Goal: Transaction & Acquisition: Purchase product/service

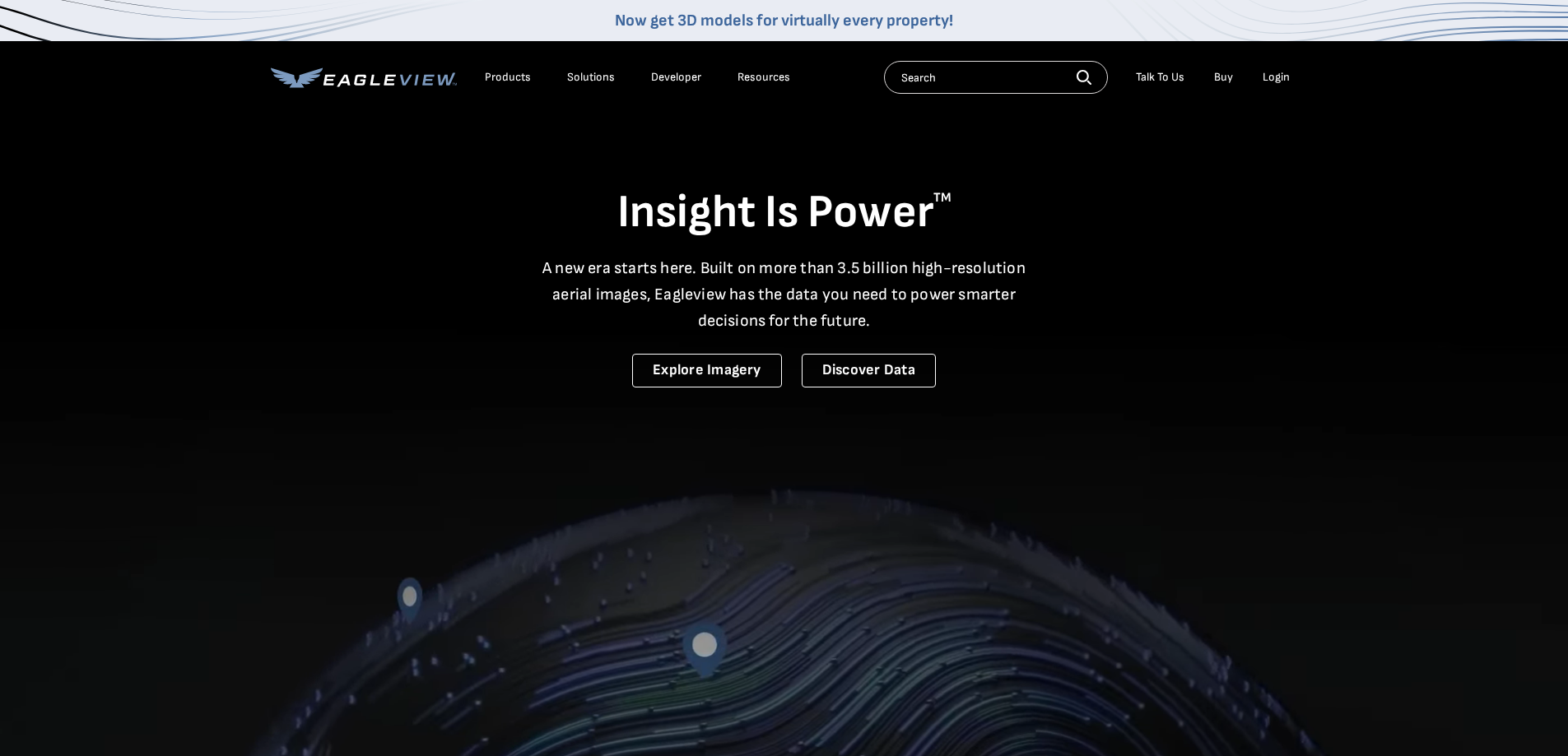
click at [1276, 74] on div "Login" at bounding box center [1277, 77] width 27 height 15
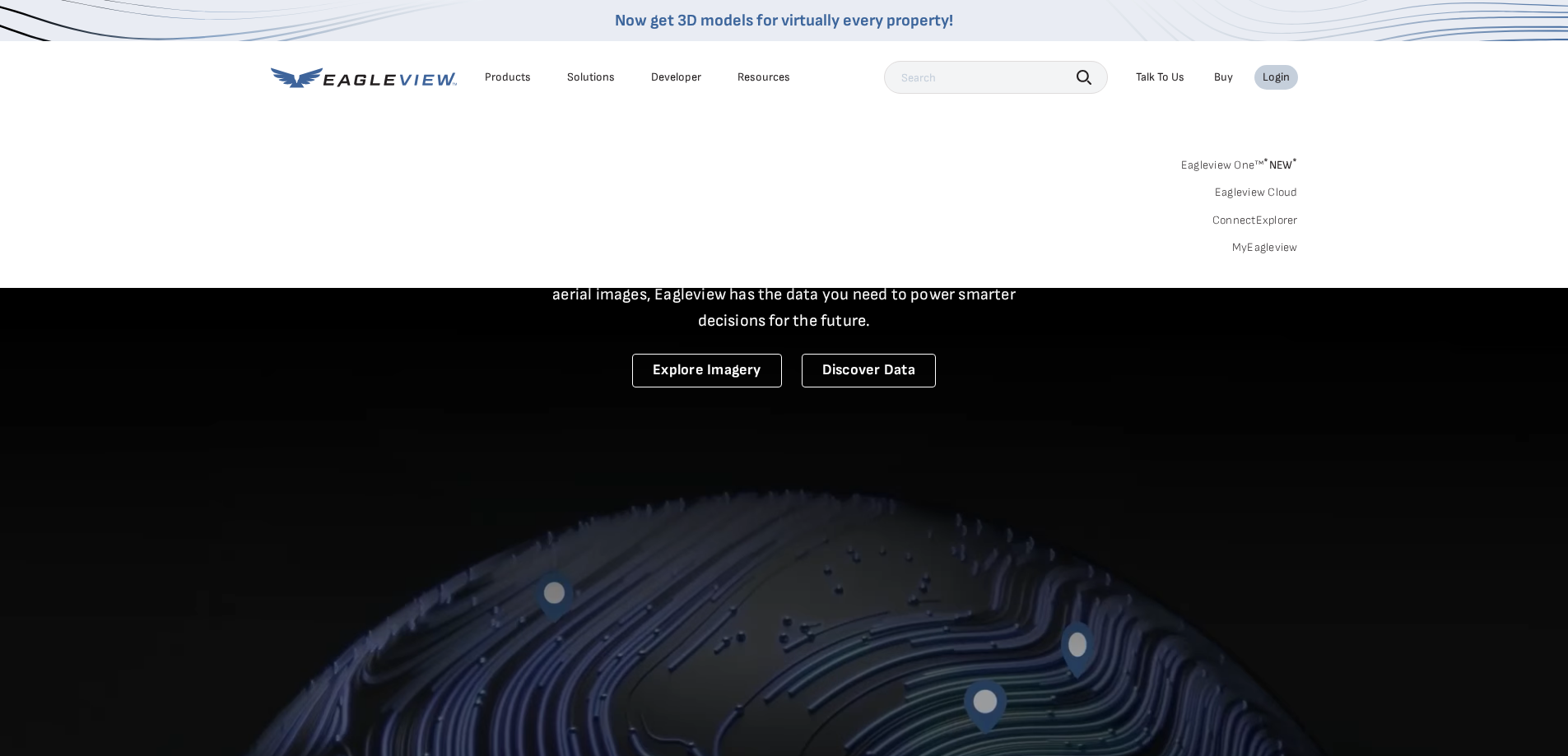
click at [1275, 246] on link "MyEagleview" at bounding box center [1265, 247] width 66 height 15
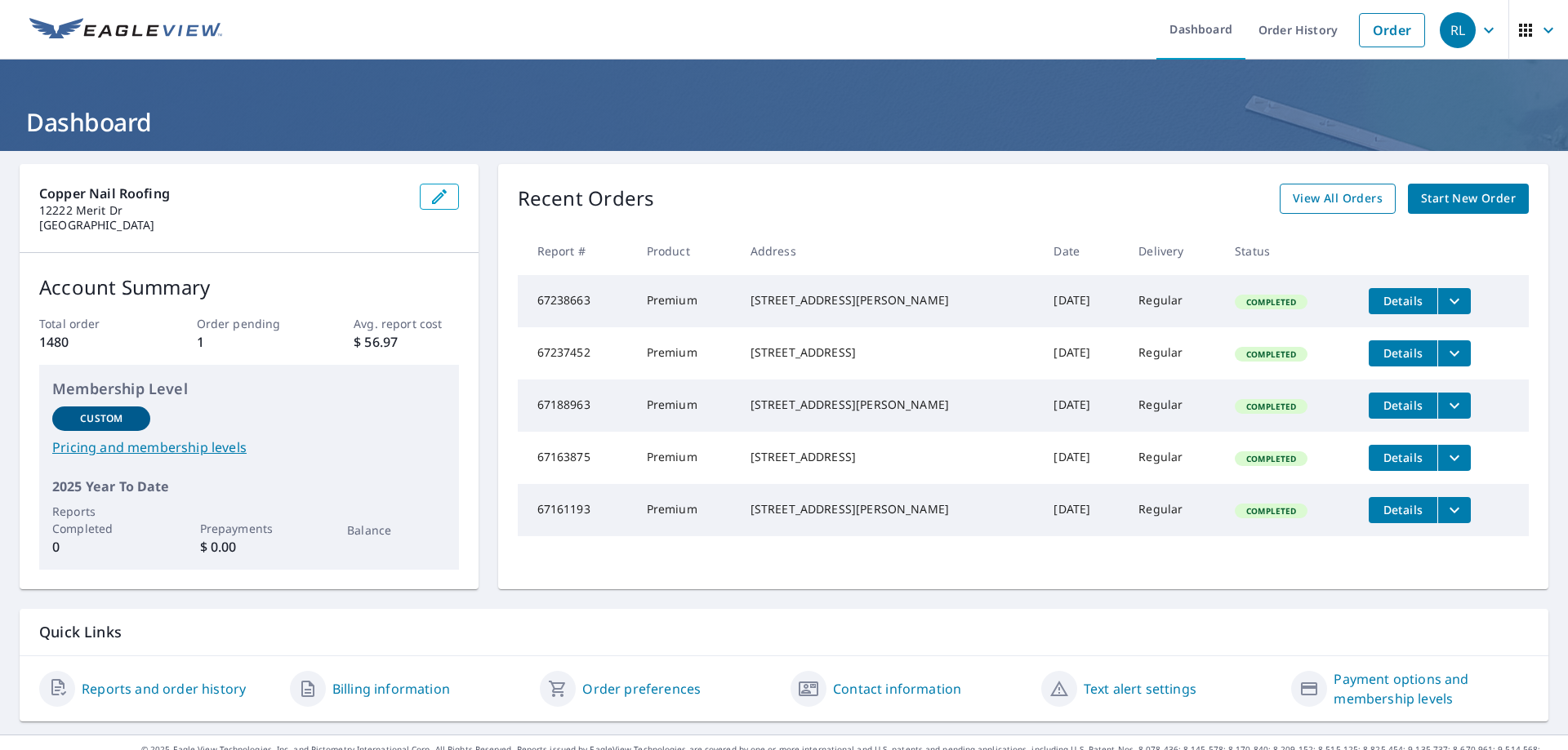
click at [1349, 195] on span "View All Orders" at bounding box center [1338, 198] width 90 height 20
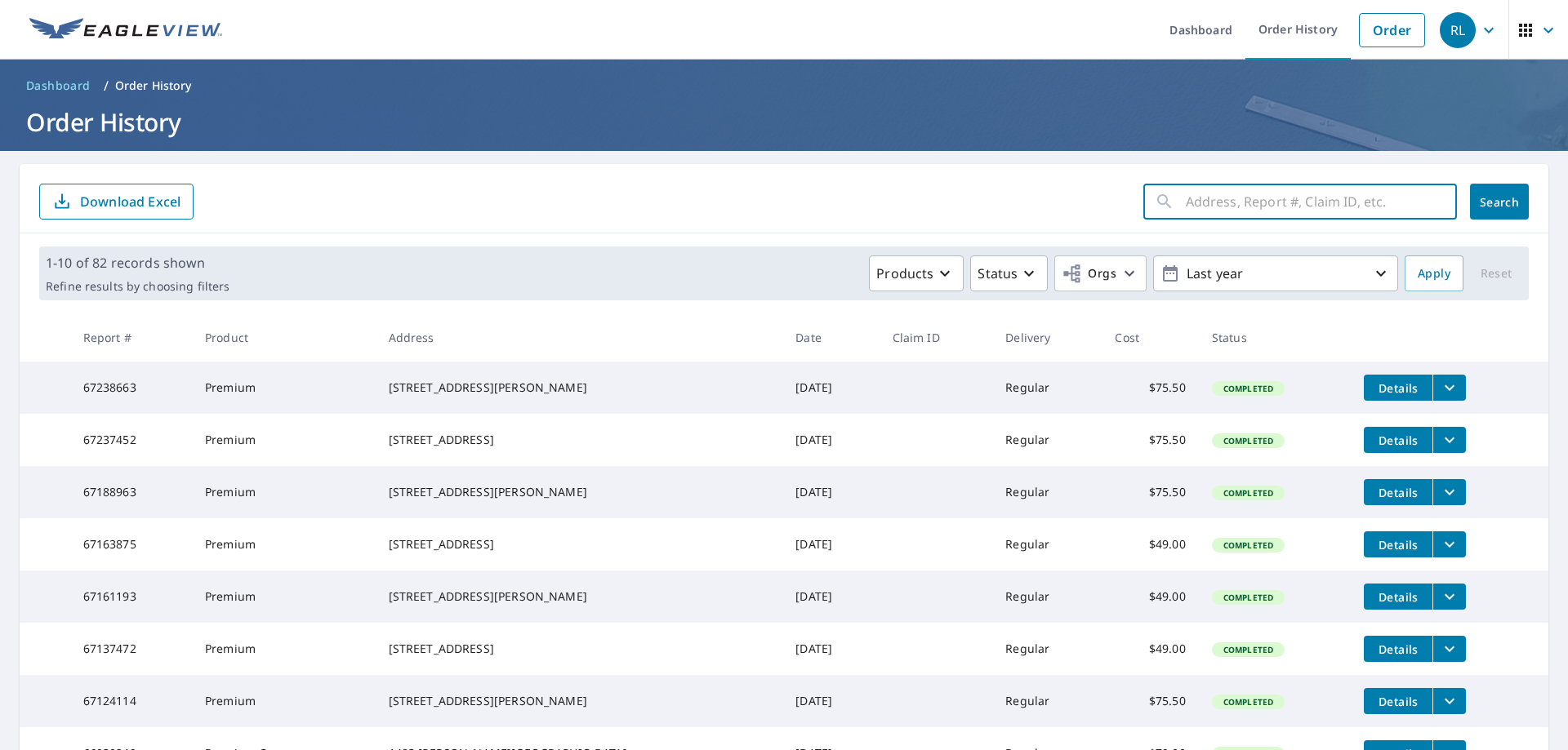
click at [1279, 220] on input "text" at bounding box center [1322, 202] width 271 height 45
type input "2601"
click at [1508, 195] on button "Search" at bounding box center [1499, 202] width 59 height 36
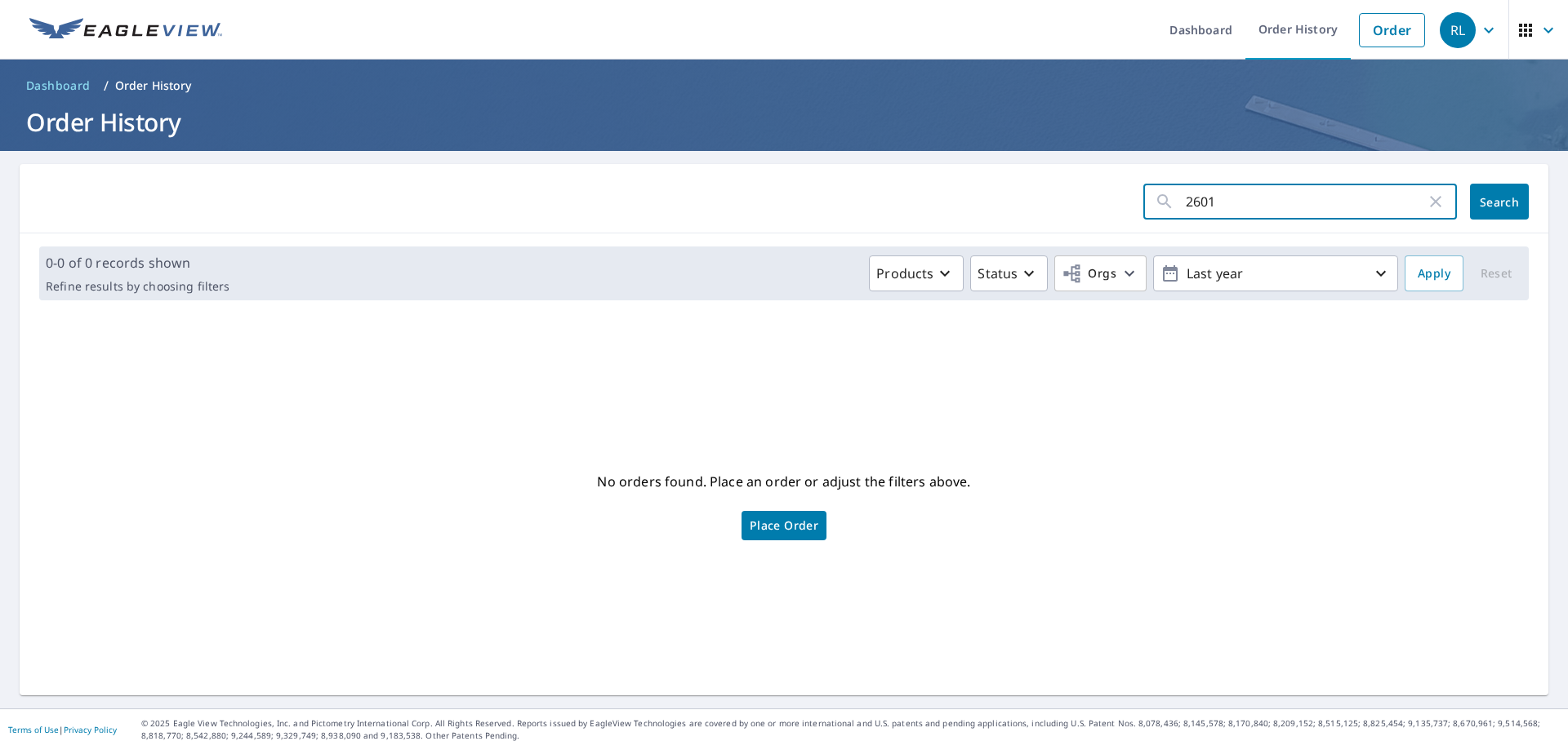
drag, startPoint x: 1202, startPoint y: 189, endPoint x: 1220, endPoint y: 196, distance: 19.3
click at [1209, 193] on input "2601" at bounding box center [1306, 202] width 240 height 45
drag, startPoint x: 1220, startPoint y: 196, endPoint x: 1106, endPoint y: 187, distance: 114.4
click at [1106, 187] on form "2601 ​ Search" at bounding box center [784, 202] width 1490 height 36
type input "Magnolia"
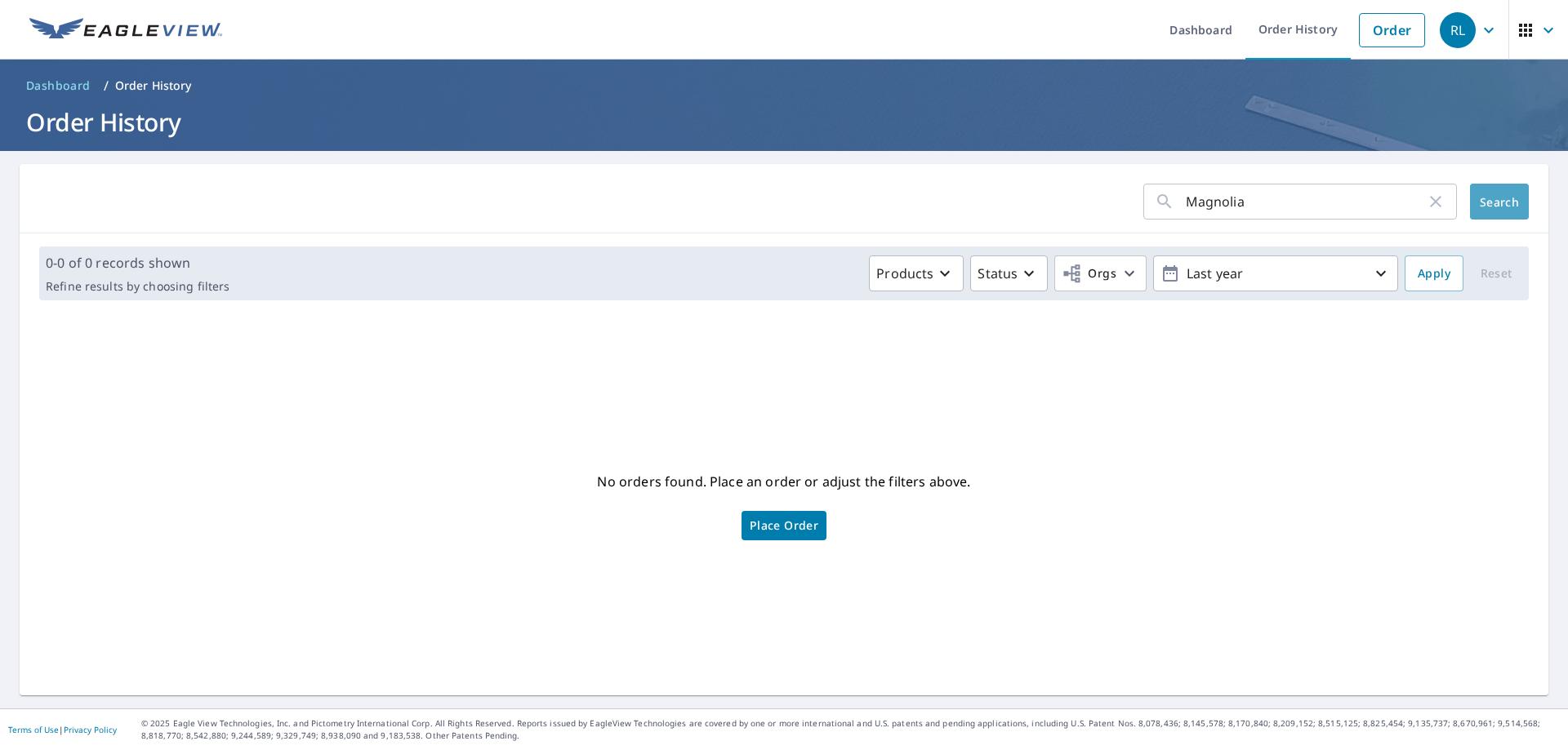
click at [1490, 198] on span "Search" at bounding box center [1500, 202] width 33 height 15
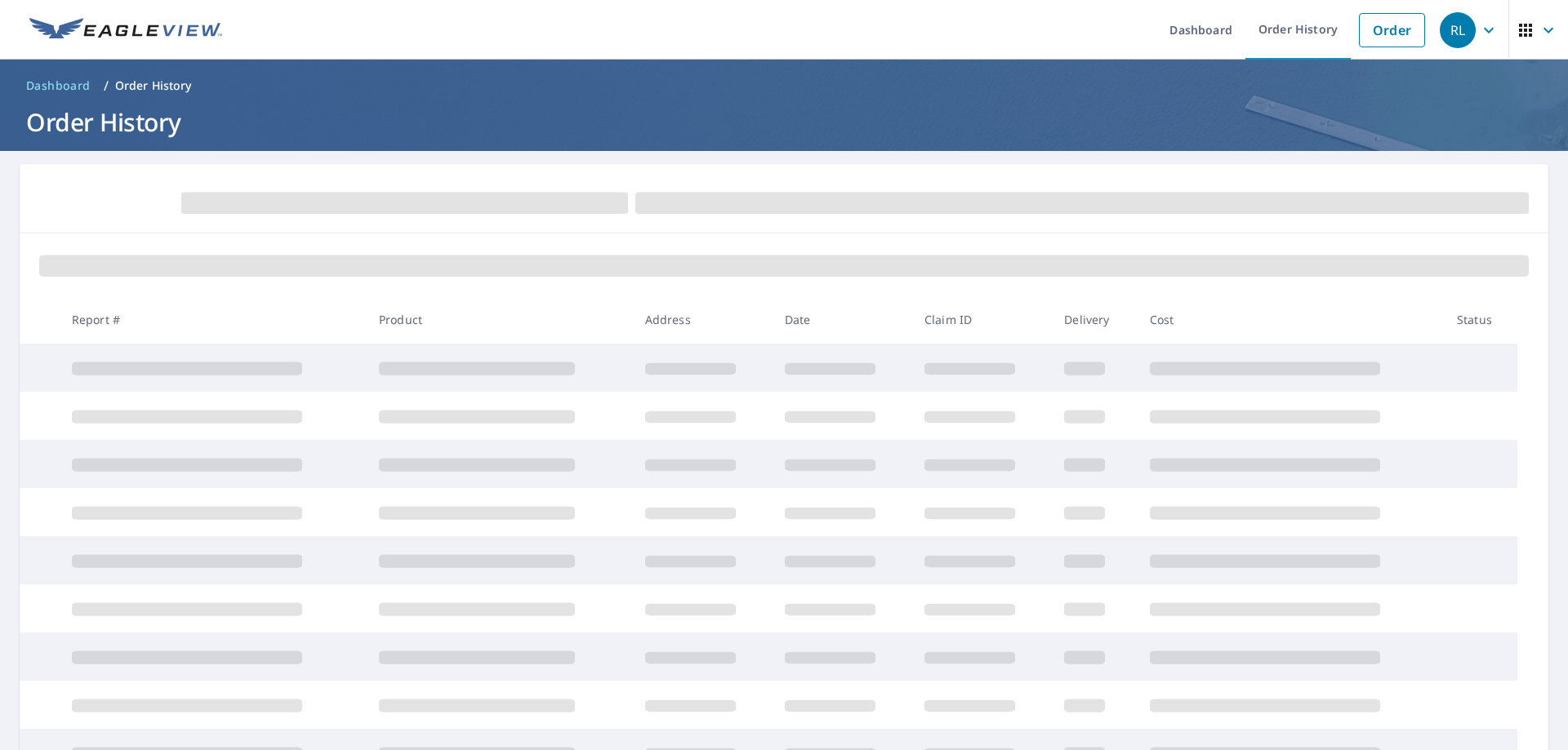
click at [485, 315] on th "Product" at bounding box center [498, 319] width 266 height 48
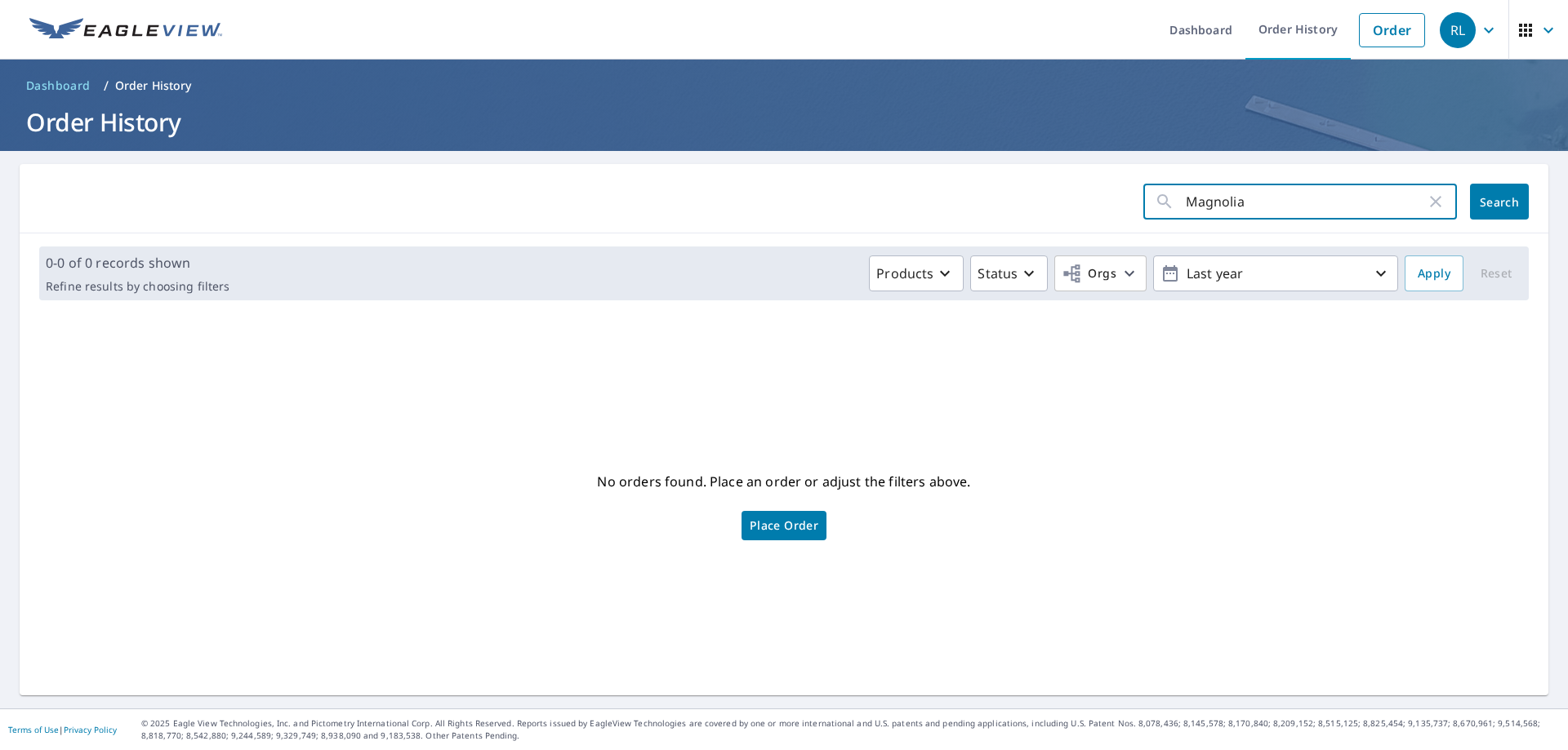
drag, startPoint x: 1249, startPoint y: 206, endPoint x: 1158, endPoint y: 196, distance: 91.5
click at [1153, 204] on div "Magnolia ​" at bounding box center [1300, 202] width 314 height 36
type input "3631"
click at [1483, 200] on span "Search" at bounding box center [1500, 202] width 33 height 15
click at [1245, 198] on input "3631" at bounding box center [1306, 202] width 240 height 45
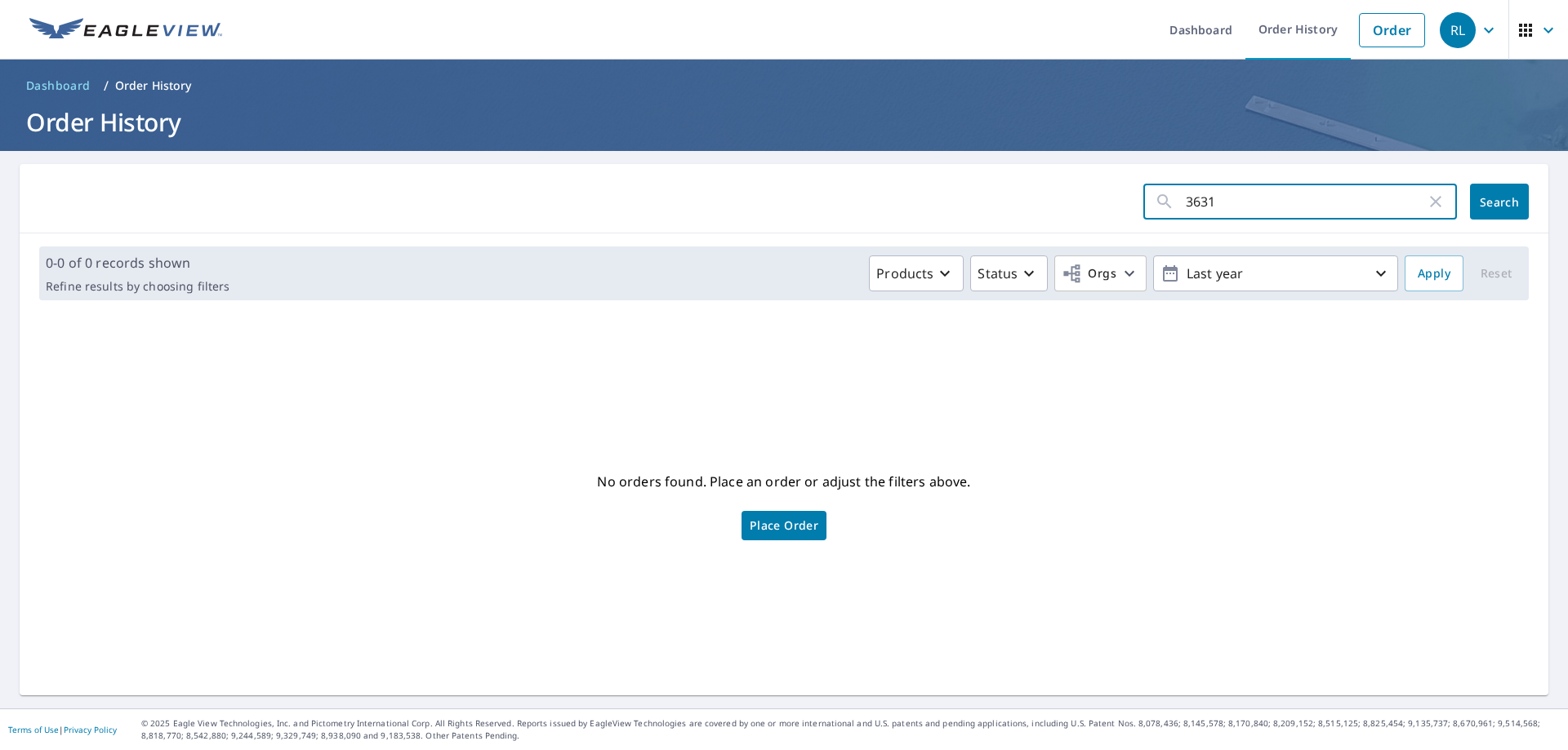
drag, startPoint x: 1245, startPoint y: 198, endPoint x: 1040, endPoint y: 200, distance: 205.0
click at [1040, 200] on form "3631 ​ Search" at bounding box center [784, 202] width 1490 height 36
type input "University"
click at [1470, 211] on button "Search" at bounding box center [1499, 202] width 59 height 36
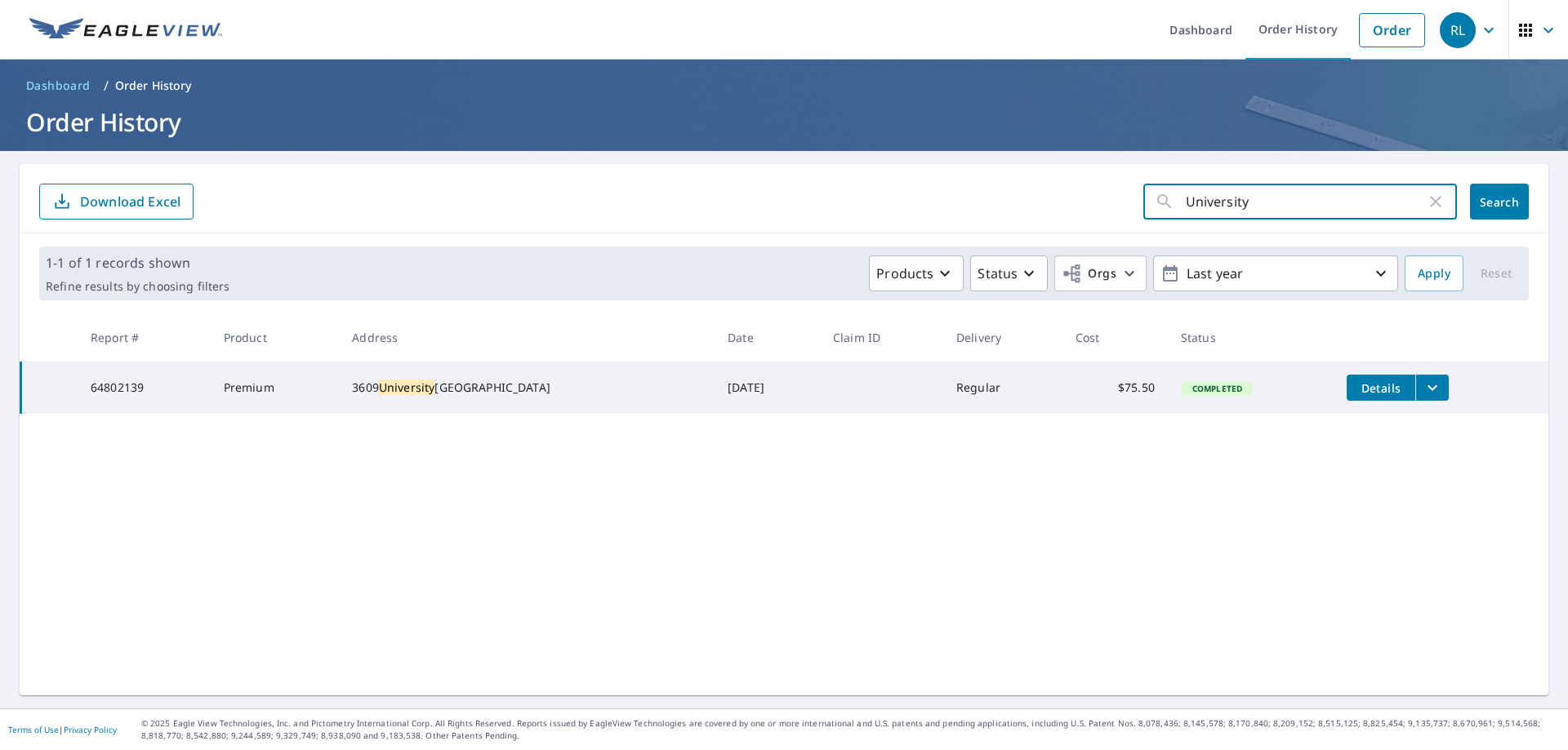
drag, startPoint x: 1267, startPoint y: 198, endPoint x: 1053, endPoint y: 206, distance: 214.1
click at [1053, 206] on form "University ​ Search Download Excel" at bounding box center [784, 202] width 1490 height 36
type input "1091"
click at [1483, 203] on span "Search" at bounding box center [1500, 202] width 33 height 15
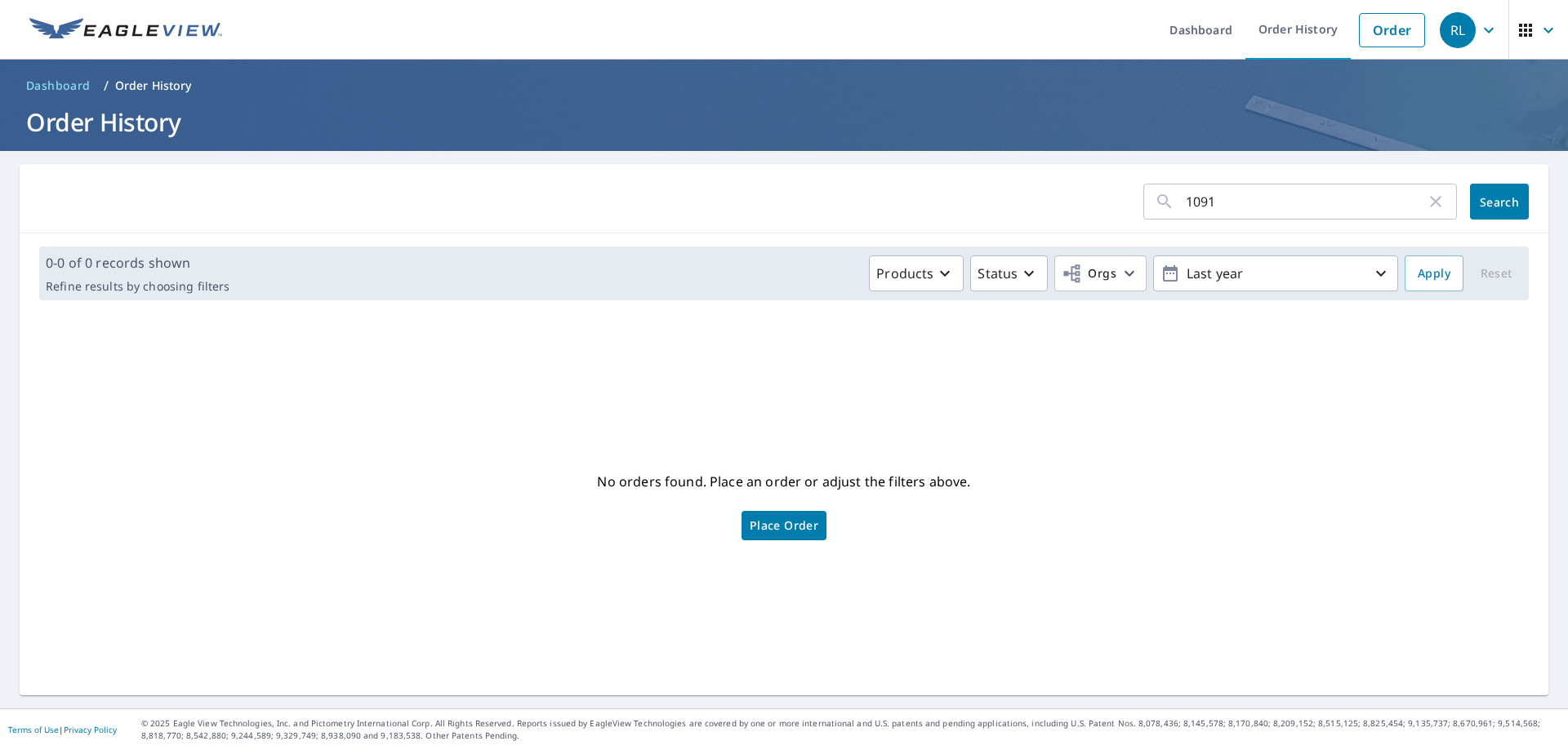
drag, startPoint x: 1288, startPoint y: 216, endPoint x: 1277, endPoint y: 210, distance: 12.5
click at [1286, 215] on input "1091" at bounding box center [1306, 202] width 240 height 45
drag, startPoint x: 1127, startPoint y: 214, endPoint x: 1061, endPoint y: 209, distance: 66.2
click at [1060, 224] on div "1091 ​ Search" at bounding box center [784, 198] width 1529 height 69
type input "paradise point"
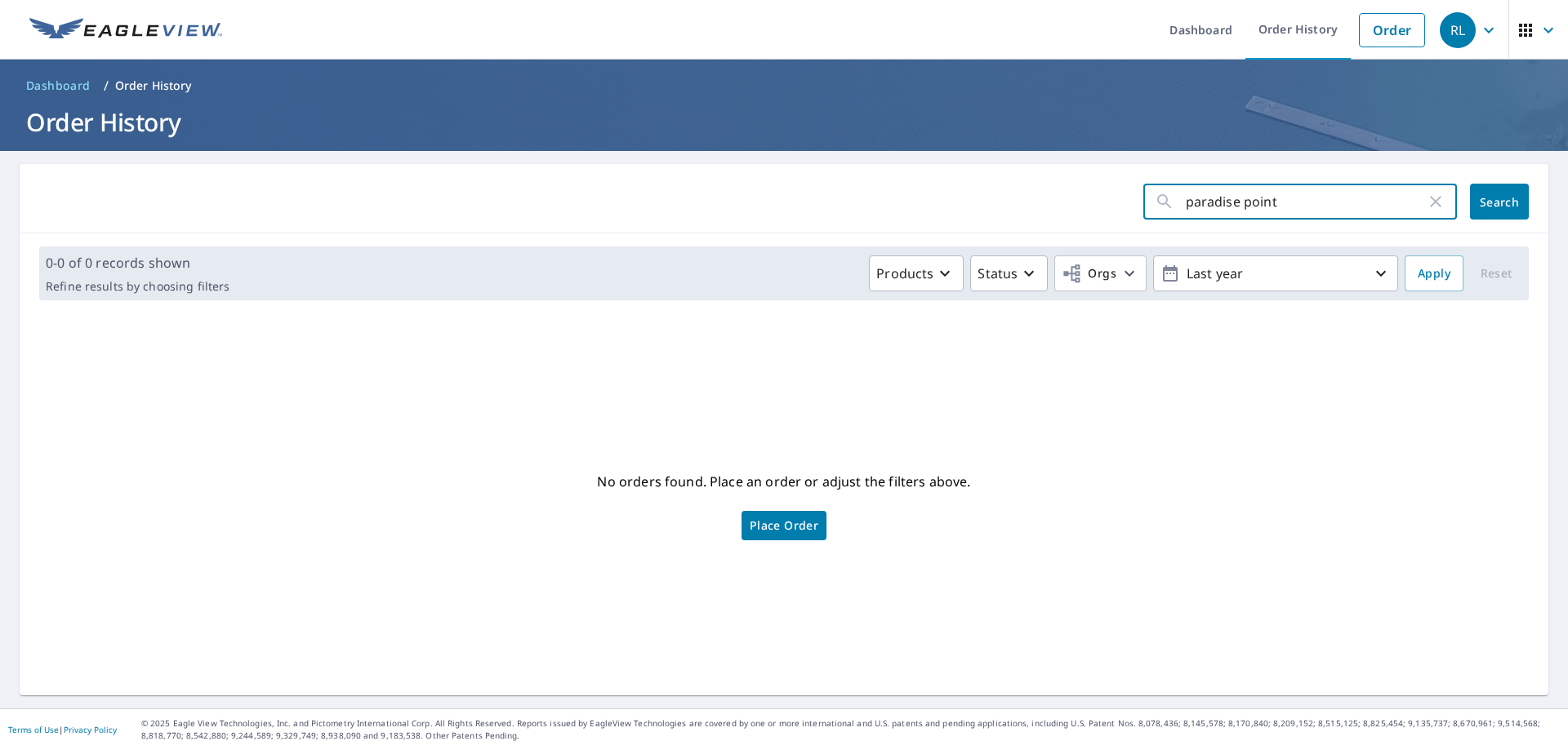
click at [1484, 208] on span "Search" at bounding box center [1500, 202] width 33 height 15
click at [1396, 388] on div "No orders found. Place an order or adjust the filters above. Place Order" at bounding box center [784, 505] width 1503 height 356
click at [1430, 204] on icon "button" at bounding box center [1435, 202] width 12 height 12
drag, startPoint x: 1332, startPoint y: 517, endPoint x: 1320, endPoint y: 426, distance: 91.8
click at [1332, 517] on div "No orders found. Place an order or adjust the filters above. Place Order" at bounding box center [784, 505] width 1503 height 356
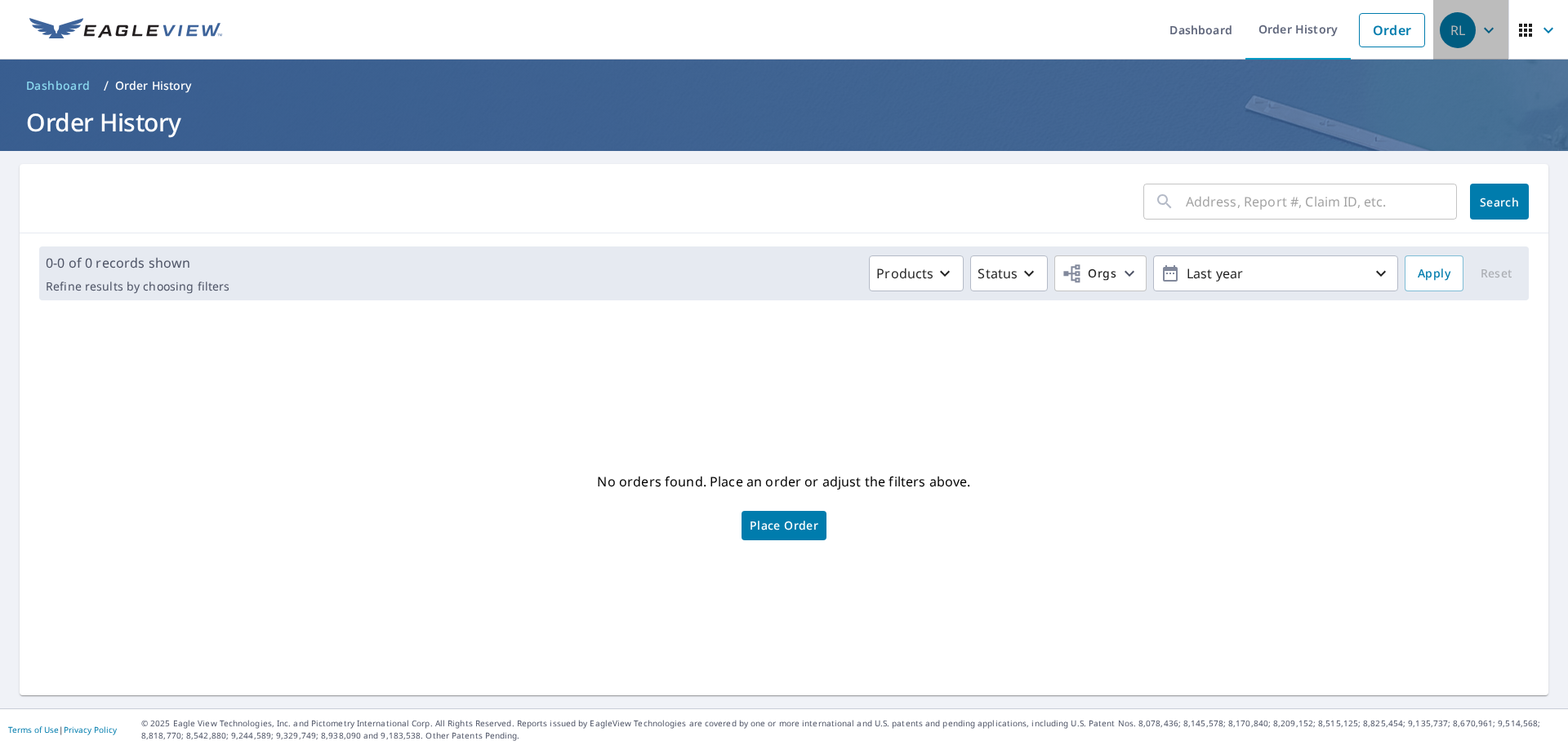
click at [1484, 29] on icon "button" at bounding box center [1489, 30] width 10 height 5
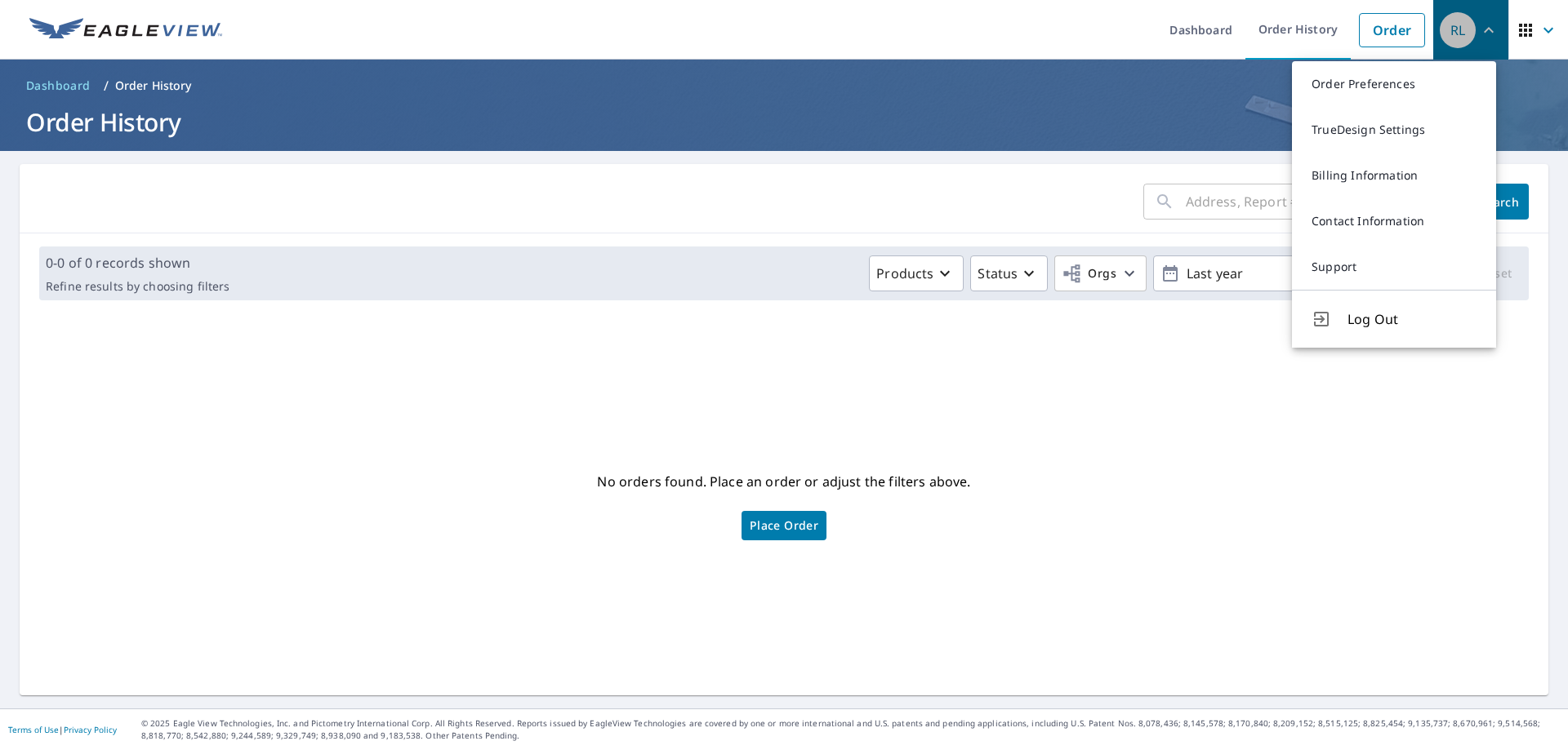
click at [1484, 29] on icon "button" at bounding box center [1489, 30] width 10 height 5
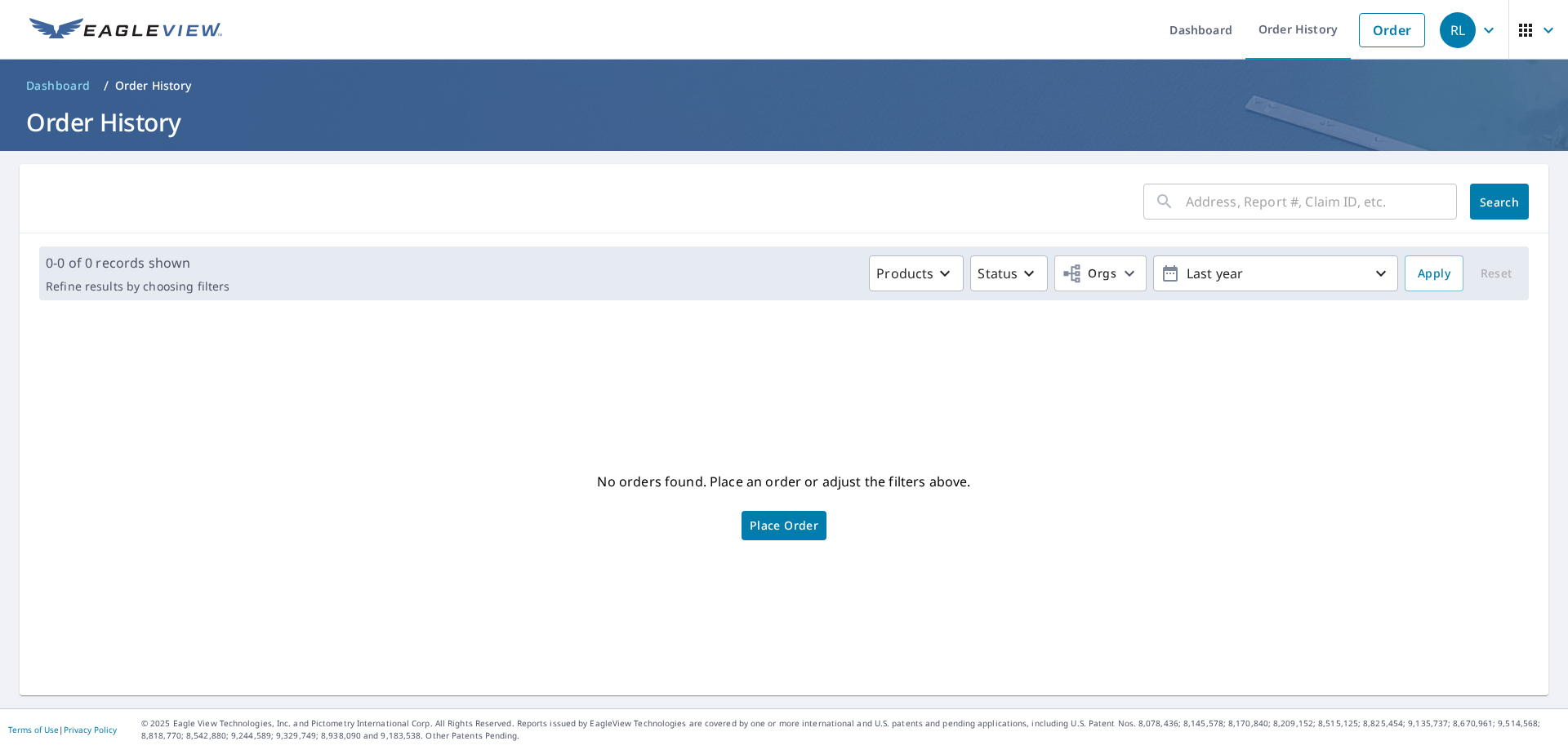
click at [1392, 365] on div "No orders found. Place an order or adjust the filters above. Place Order" at bounding box center [784, 505] width 1503 height 356
click at [179, 35] on img at bounding box center [126, 30] width 193 height 25
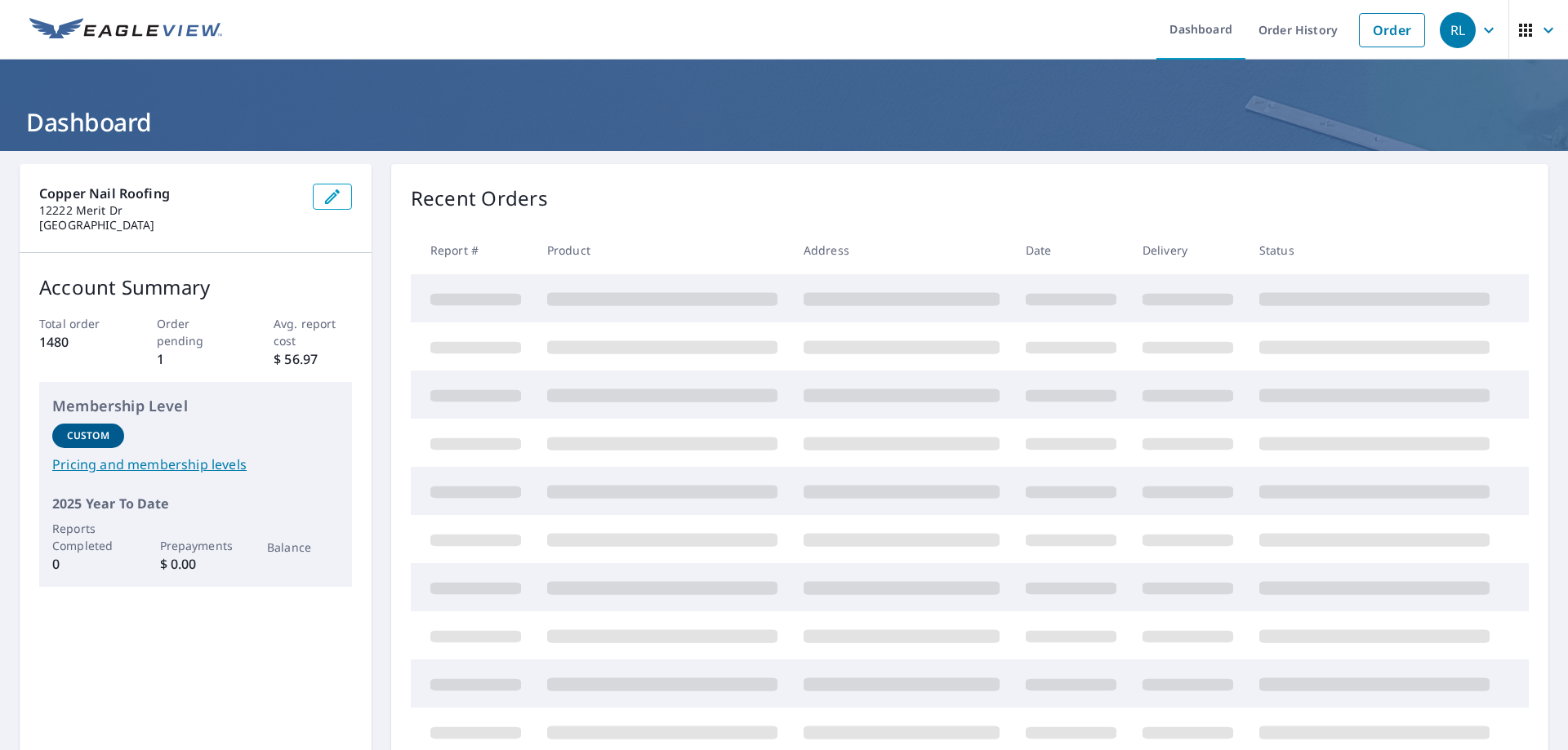
click at [601, 205] on div "Recent Orders" at bounding box center [970, 198] width 1118 height 29
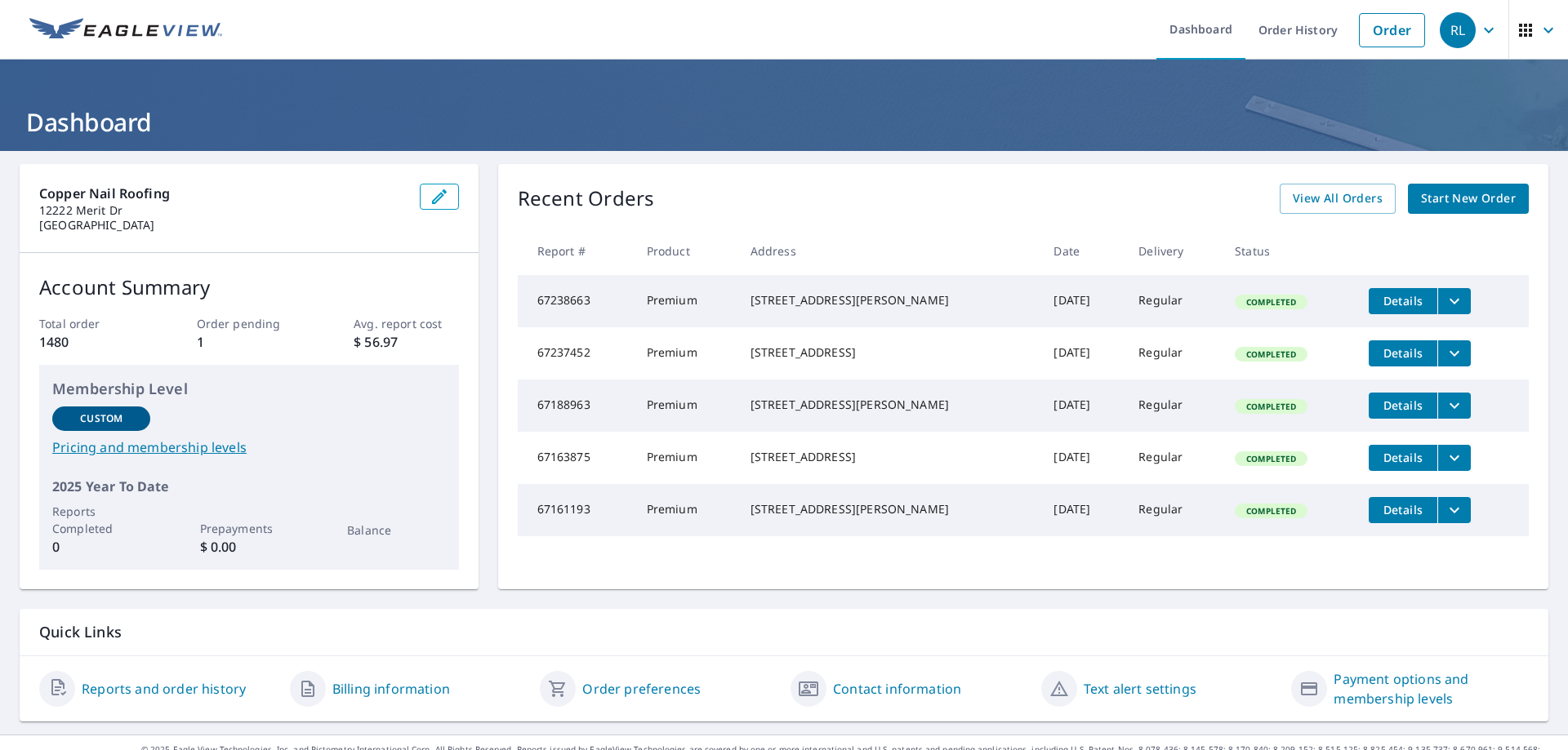
drag, startPoint x: 652, startPoint y: 162, endPoint x: 645, endPoint y: 171, distance: 11.4
click at [652, 163] on div "Copper Nail Roofing [STREET_ADDRESS] Account Summary Total order 1480 Order pen…" at bounding box center [784, 443] width 1568 height 584
click at [588, 217] on div "Recent Orders View All Orders Start New Order Report # Product Address Date Del…" at bounding box center [1023, 376] width 1050 height 425
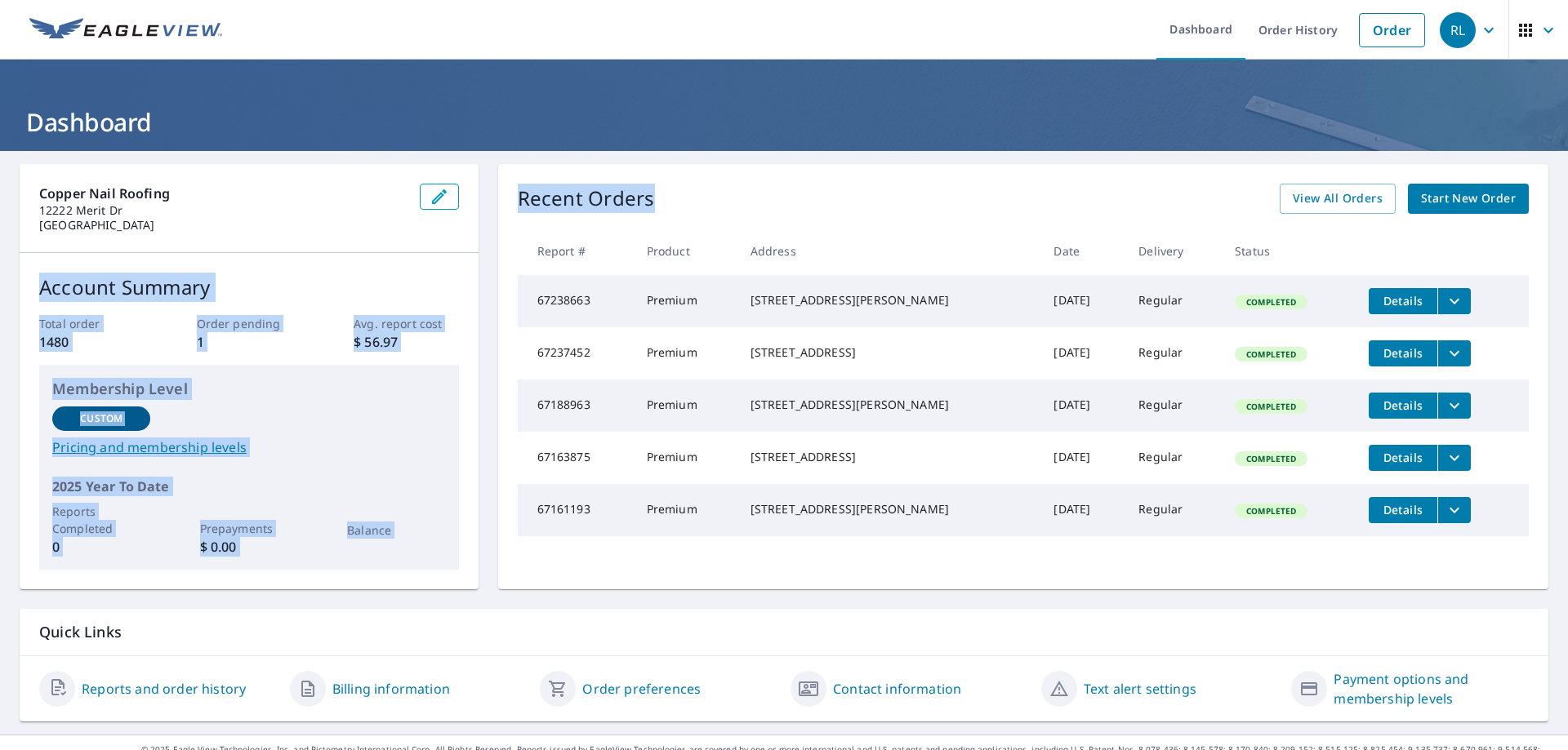
drag, startPoint x: 654, startPoint y: 200, endPoint x: 421, endPoint y: 226, distance: 234.4
click at [421, 225] on div "Copper Nail Roofing [STREET_ADDRESS] Account Summary Total order 1480 Order pen…" at bounding box center [784, 376] width 1529 height 425
click at [670, 199] on div "Recent Orders View All Orders Start New Order" at bounding box center [1023, 198] width 1011 height 30
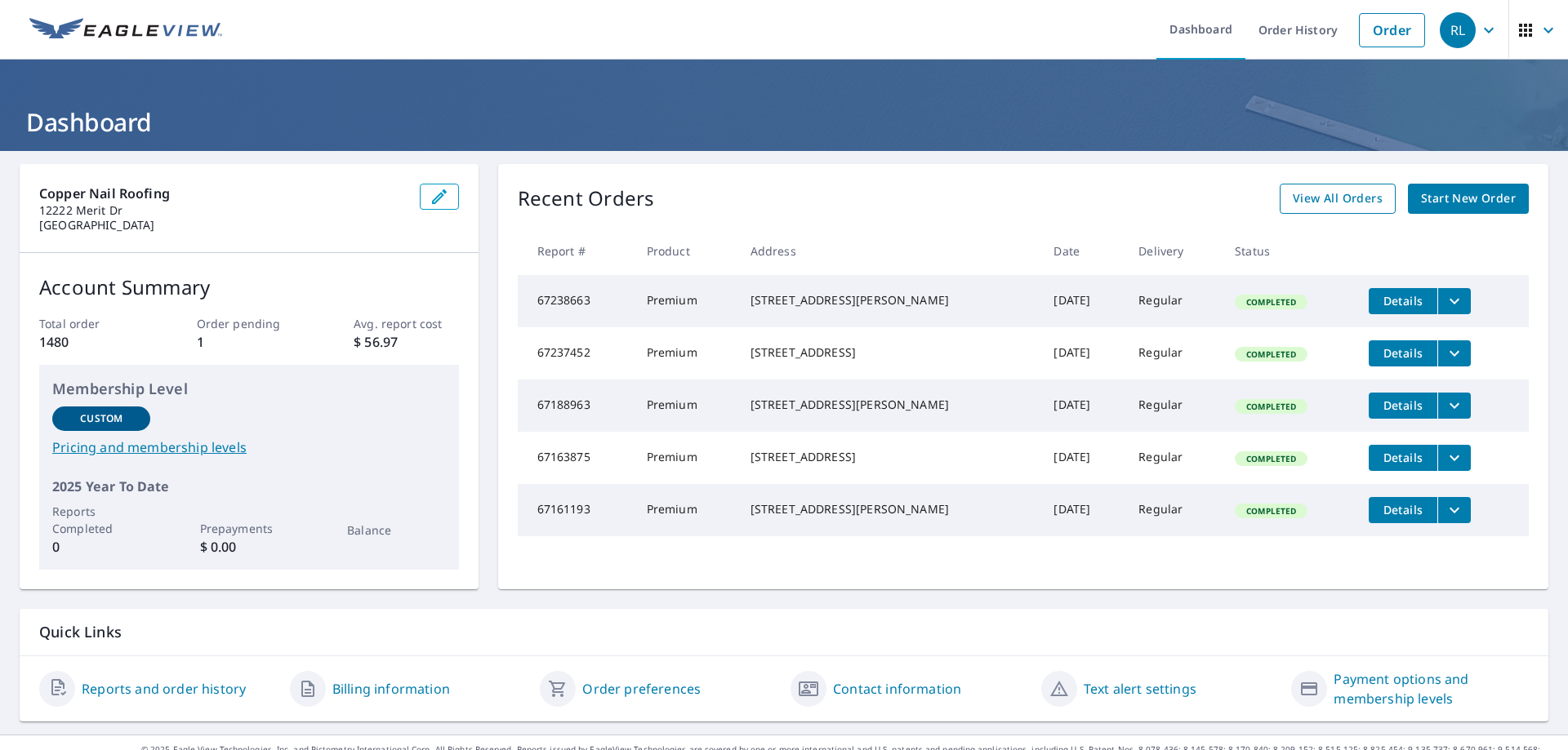
click at [1374, 205] on link "View All Orders" at bounding box center [1338, 198] width 116 height 30
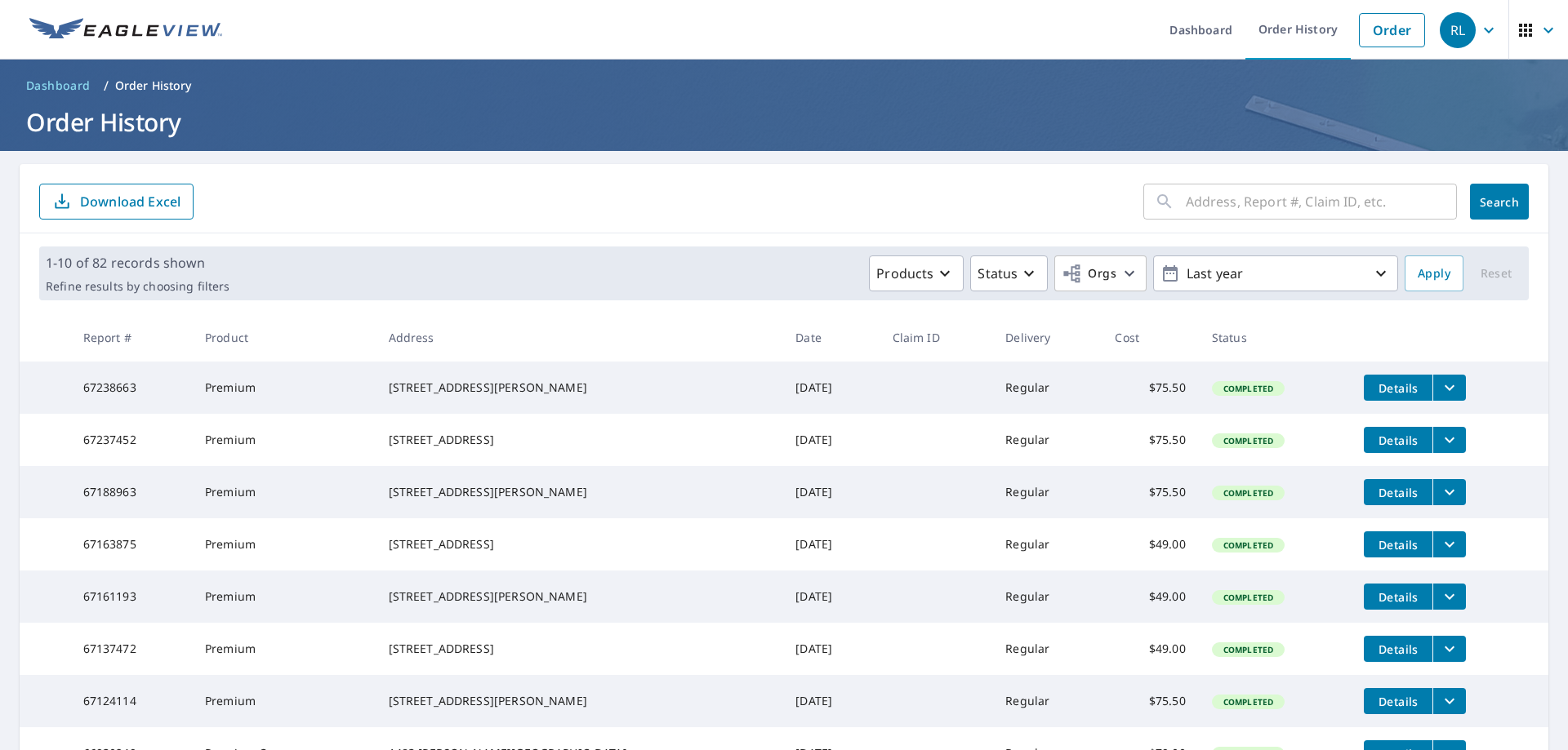
click at [1314, 188] on input "text" at bounding box center [1322, 202] width 271 height 45
type input "[STREET_ADDRESS][US_STATE]"
click at [1483, 206] on span "Search" at bounding box center [1500, 202] width 33 height 15
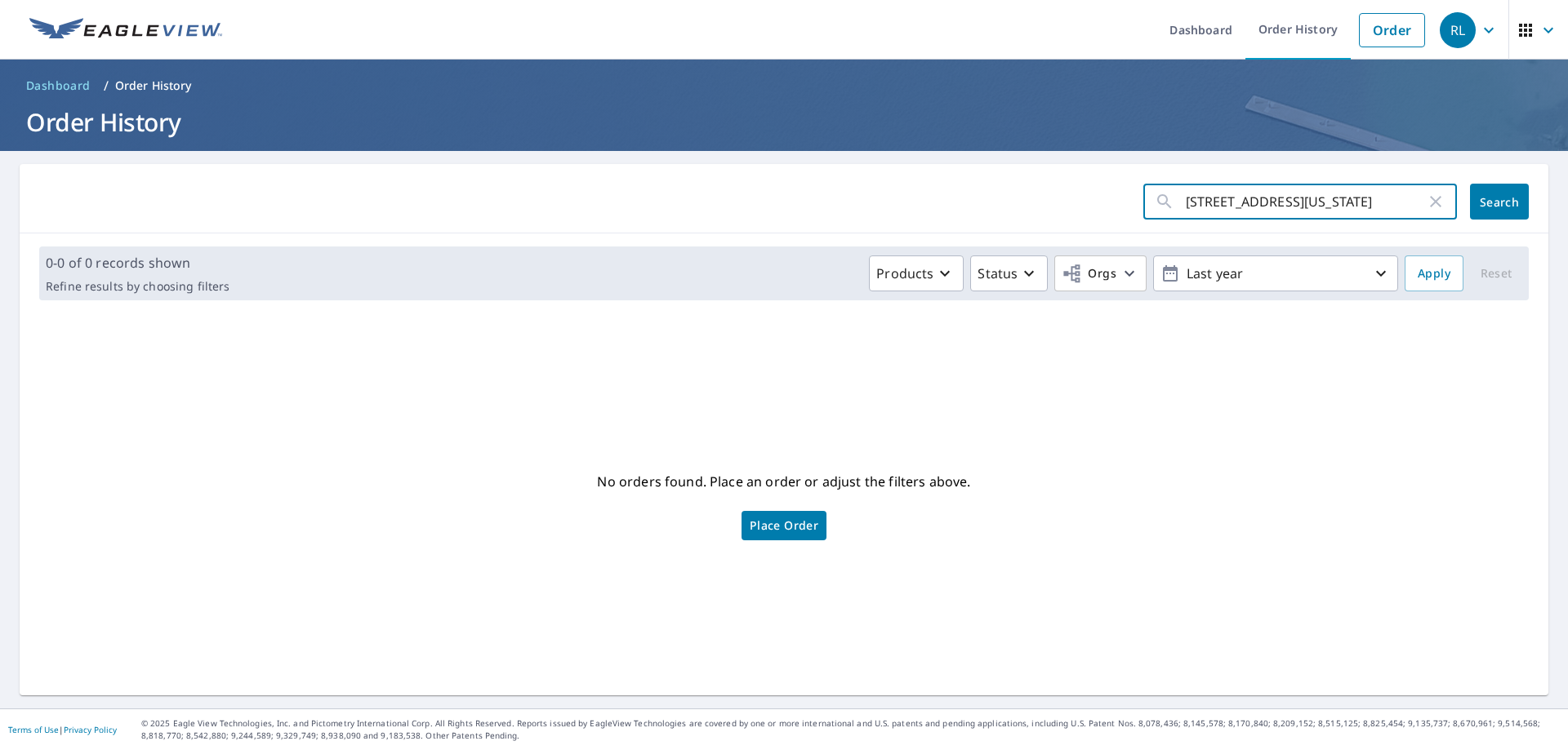
drag, startPoint x: 1373, startPoint y: 200, endPoint x: 1050, endPoint y: 241, distance: 325.6
click at [1050, 241] on div "17 Wildlife Trail, [US_STATE] ​ Search 0-0 of 0 records shown Refine results by…" at bounding box center [784, 429] width 1529 height 532
click at [1114, 385] on div "No orders found. Place an order or adjust the filters above. Place Order" at bounding box center [784, 505] width 1503 height 356
click at [1389, 28] on link "Order" at bounding box center [1392, 30] width 66 height 35
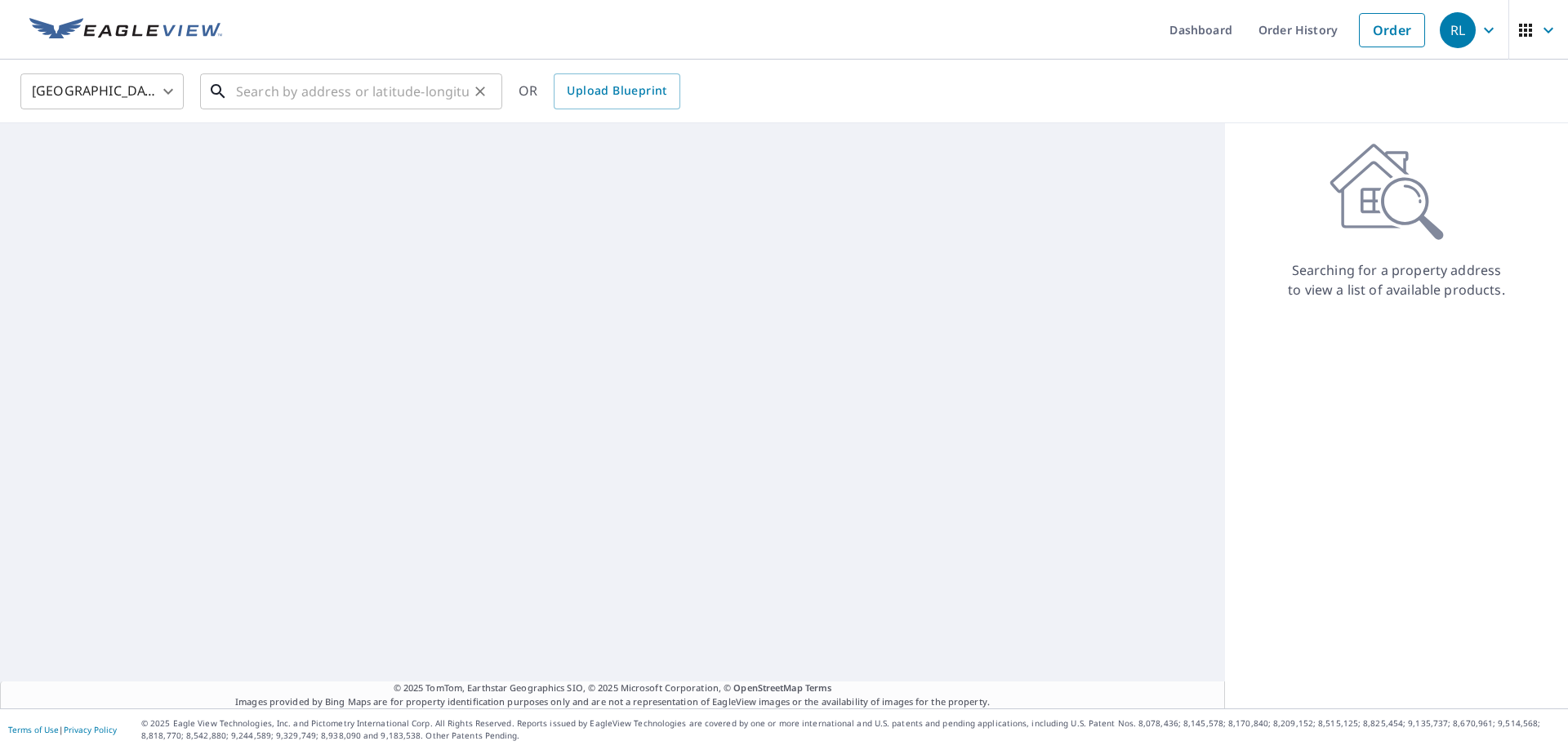
drag, startPoint x: 327, startPoint y: 84, endPoint x: 332, endPoint y: 92, distance: 9.4
click at [327, 84] on input "text" at bounding box center [353, 91] width 233 height 45
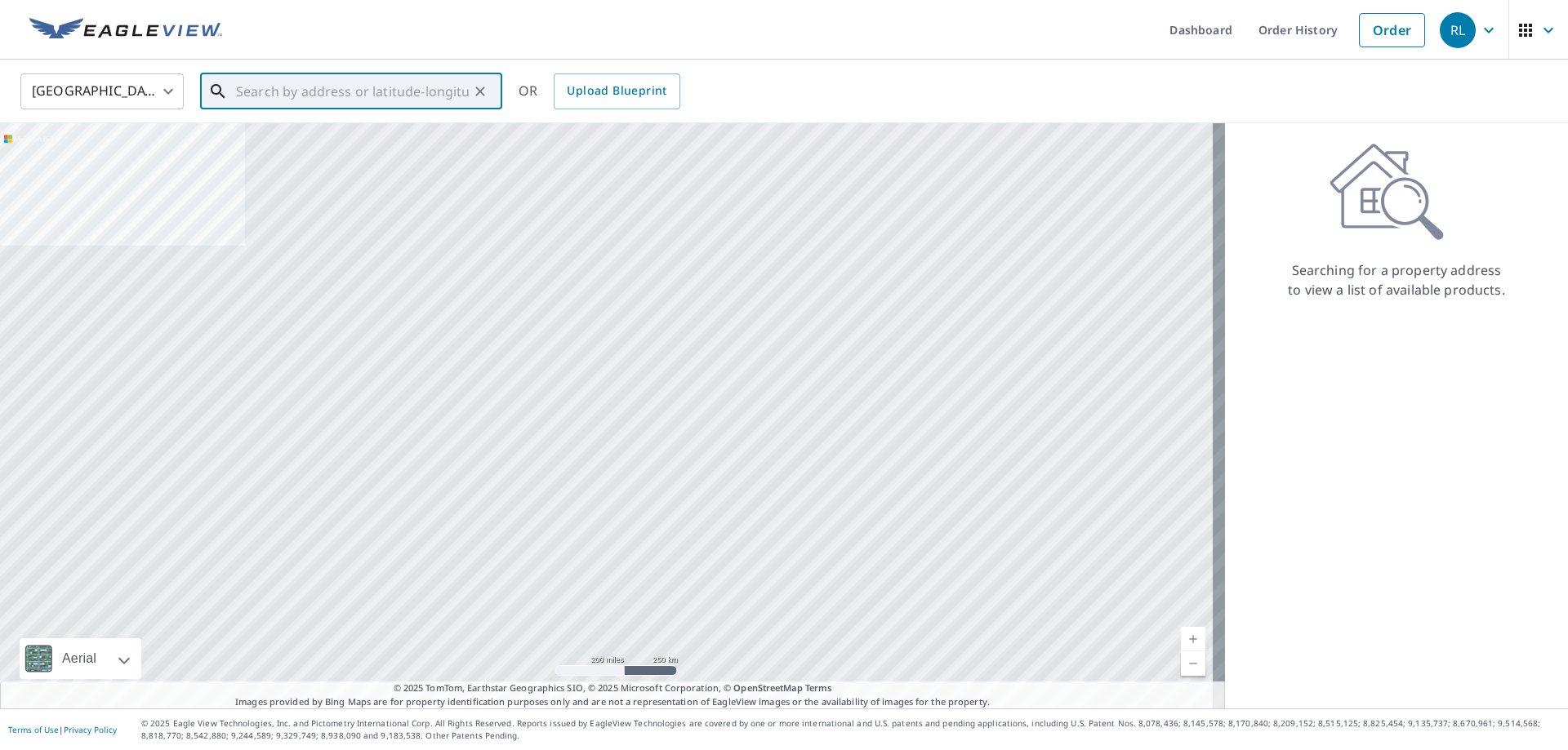
paste input "[STREET_ADDRESS][US_STATE]"
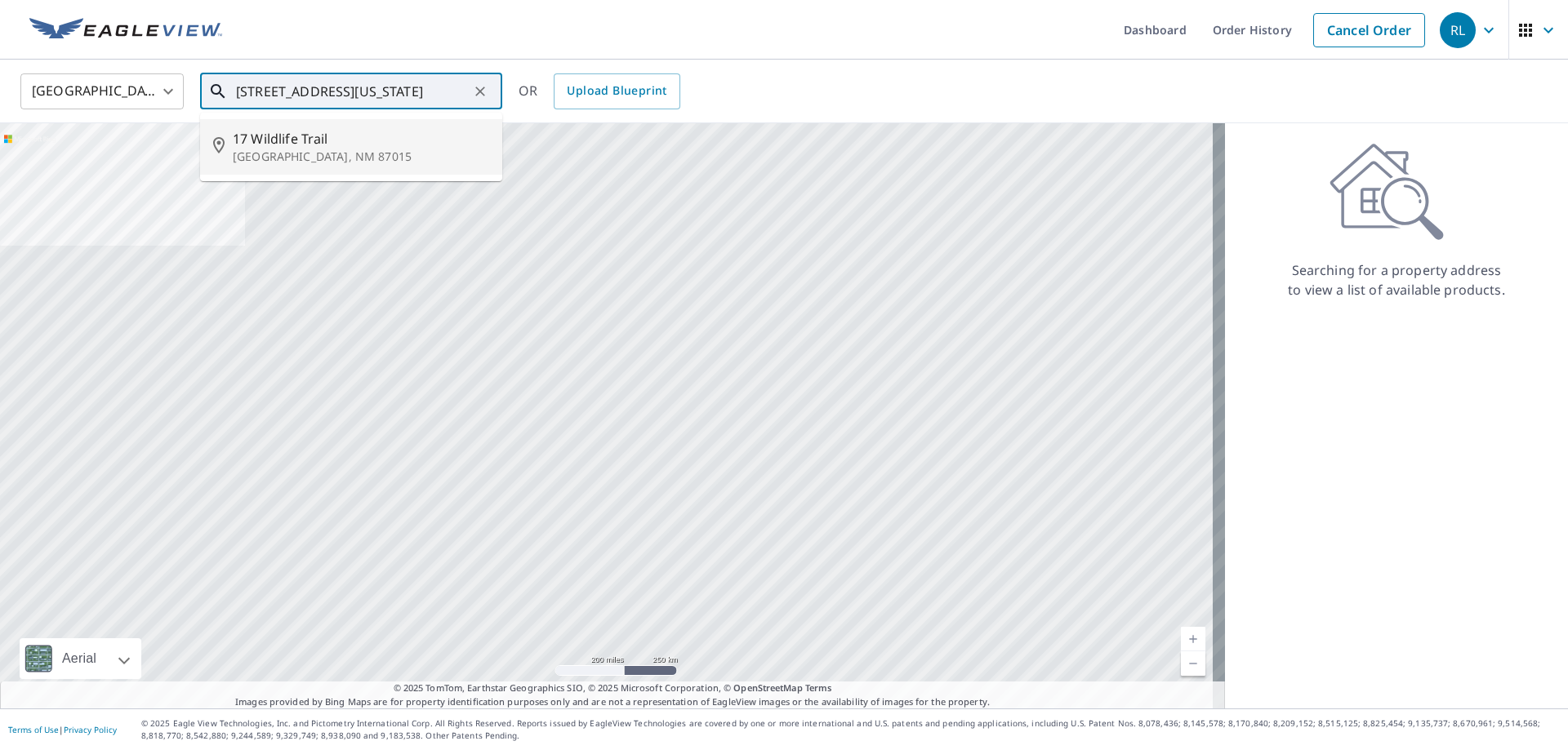
click at [369, 129] on span "17 Wildlife Trail" at bounding box center [361, 139] width 256 height 20
type input "[STREET_ADDRESS]"
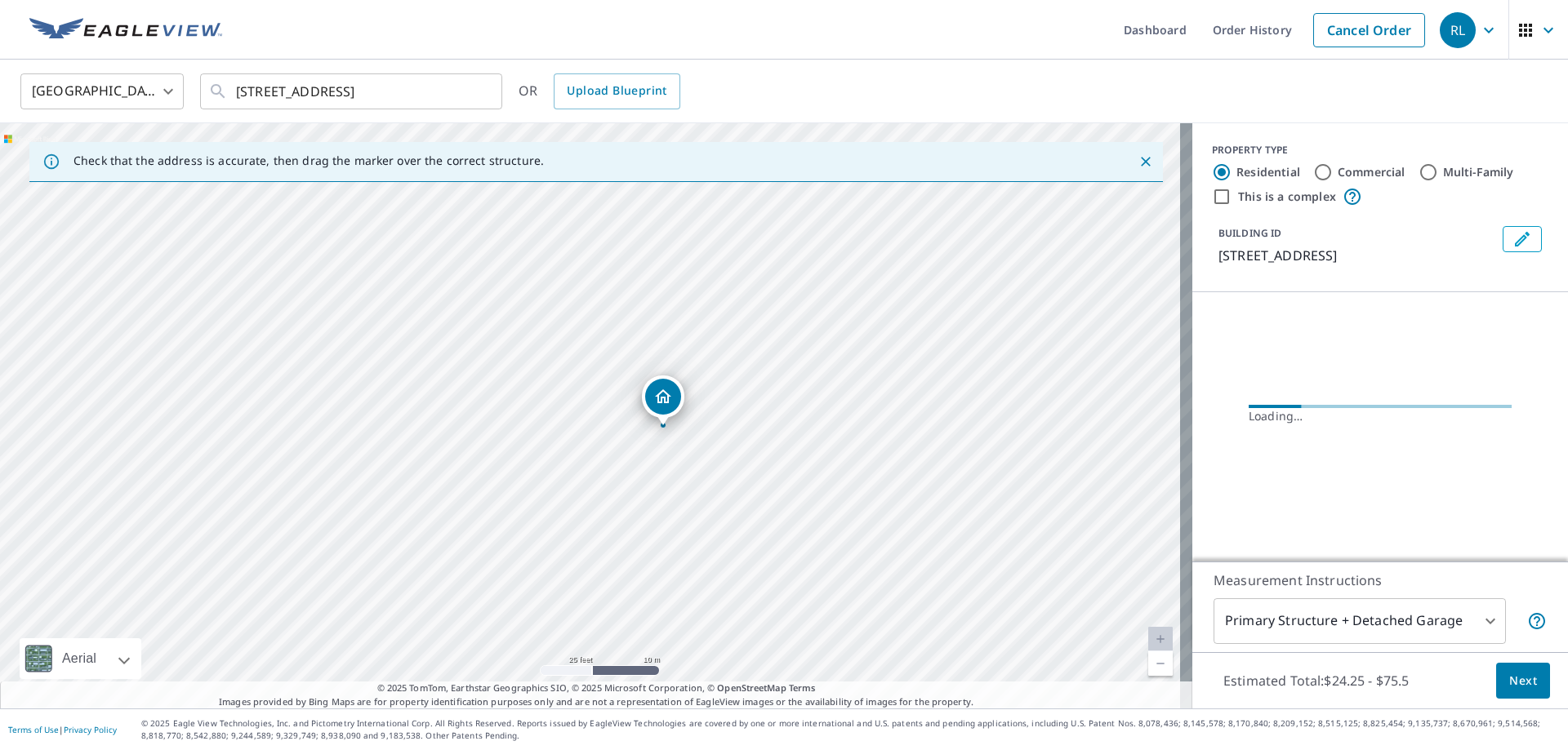
drag, startPoint x: 656, startPoint y: 316, endPoint x: 618, endPoint y: 481, distance: 169.3
click at [618, 481] on div "[STREET_ADDRESS]" at bounding box center [596, 416] width 1192 height 585
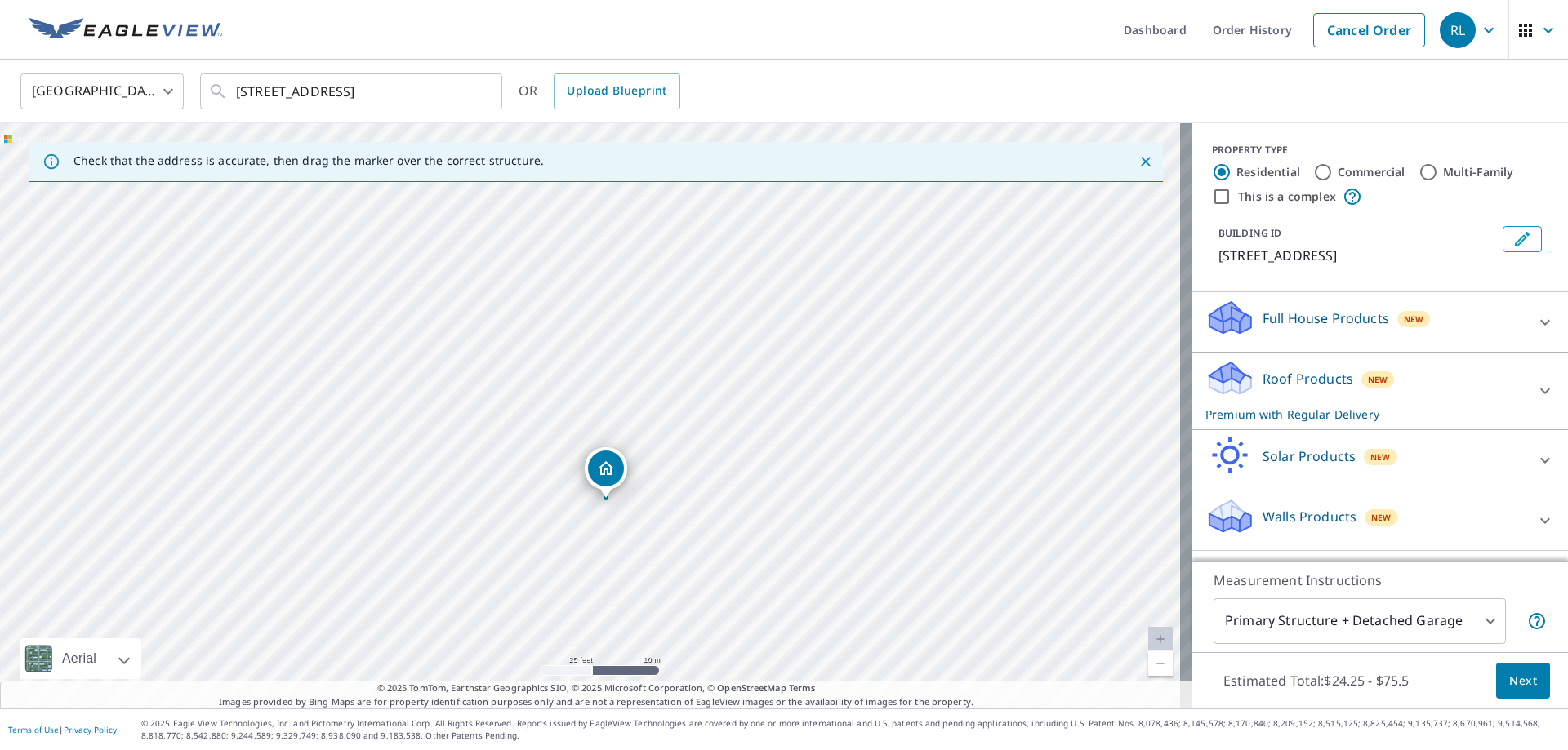
drag, startPoint x: 567, startPoint y: 297, endPoint x: 582, endPoint y: 382, distance: 86.3
click at [582, 382] on div "[STREET_ADDRESS]" at bounding box center [596, 416] width 1192 height 585
drag, startPoint x: 726, startPoint y: 526, endPoint x: 566, endPoint y: 425, distance: 189.2
click at [566, 425] on div "[STREET_ADDRESS]" at bounding box center [596, 416] width 1192 height 585
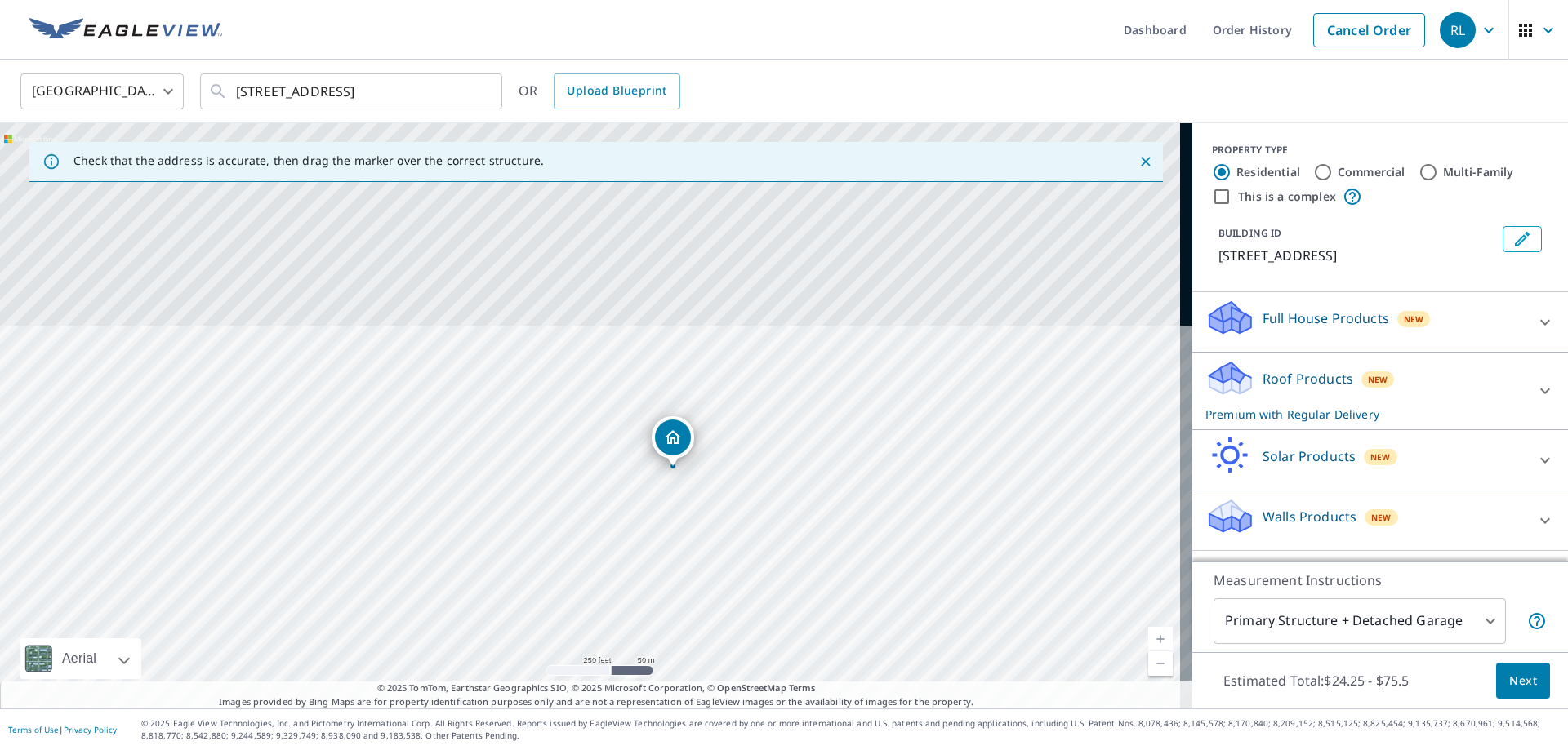
drag, startPoint x: 561, startPoint y: 528, endPoint x: 709, endPoint y: 611, distance: 169.7
click at [769, 682] on div "Check that the address is accurate, then drag the marker over the correct struc…" at bounding box center [596, 416] width 1192 height 585
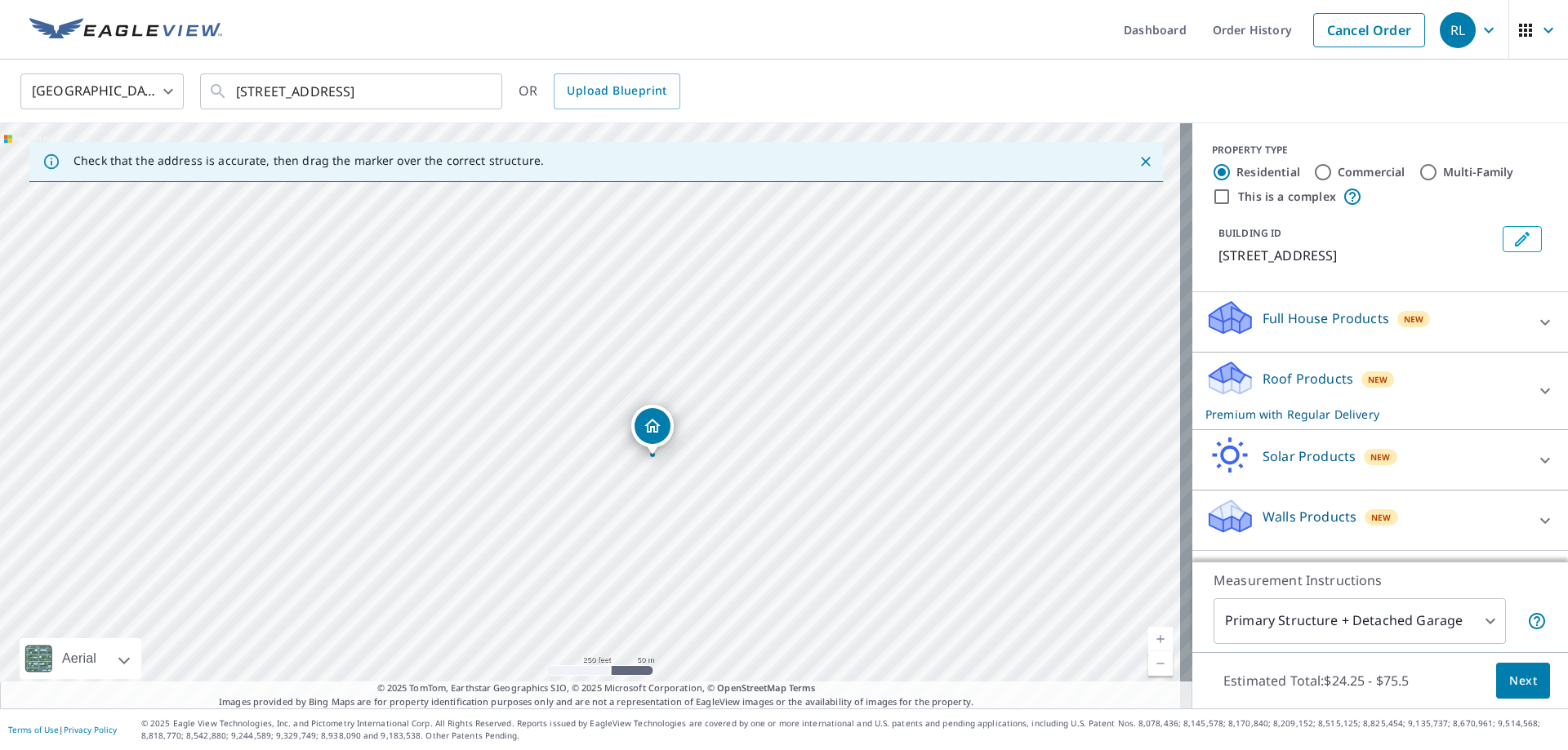
click at [749, 668] on div "[STREET_ADDRESS]" at bounding box center [596, 416] width 1192 height 585
drag, startPoint x: 556, startPoint y: 308, endPoint x: 579, endPoint y: 215, distance: 95.8
click at [579, 215] on div "[STREET_ADDRESS]" at bounding box center [596, 416] width 1192 height 585
